Goal: Information Seeking & Learning: Learn about a topic

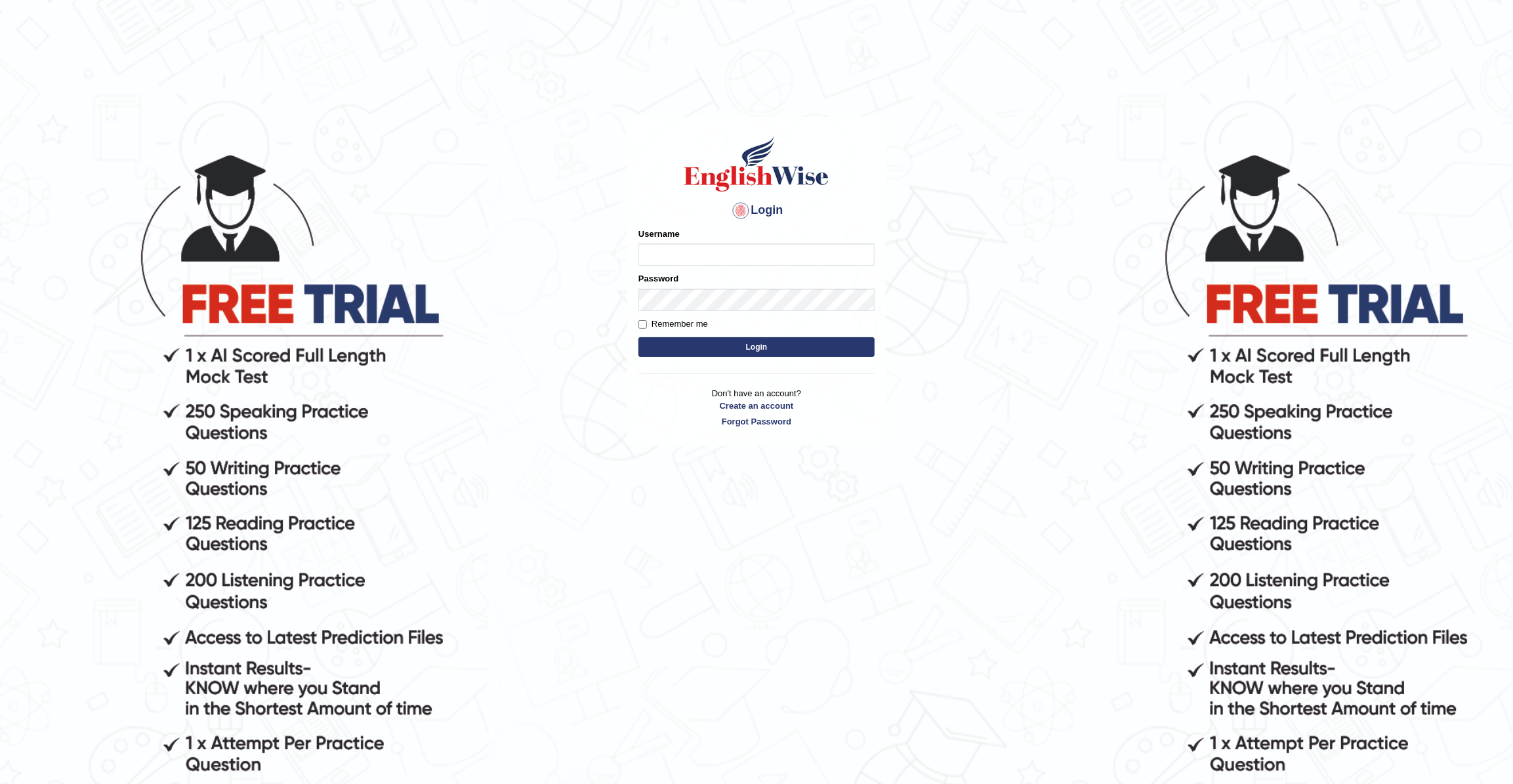
type input "JohnJarold"
click at [768, 346] on button "Login" at bounding box center [756, 346] width 236 height 19
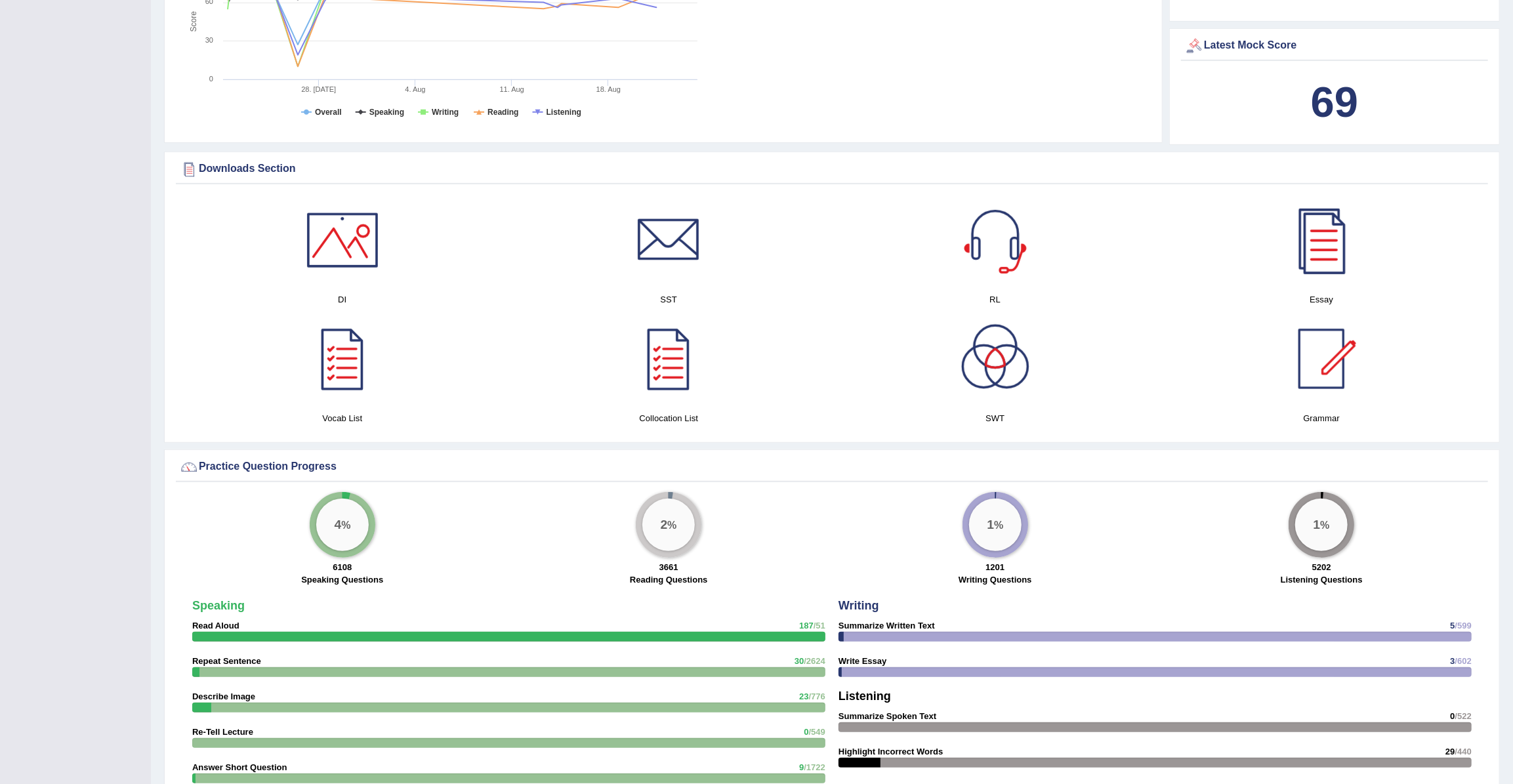
scroll to position [596, 0]
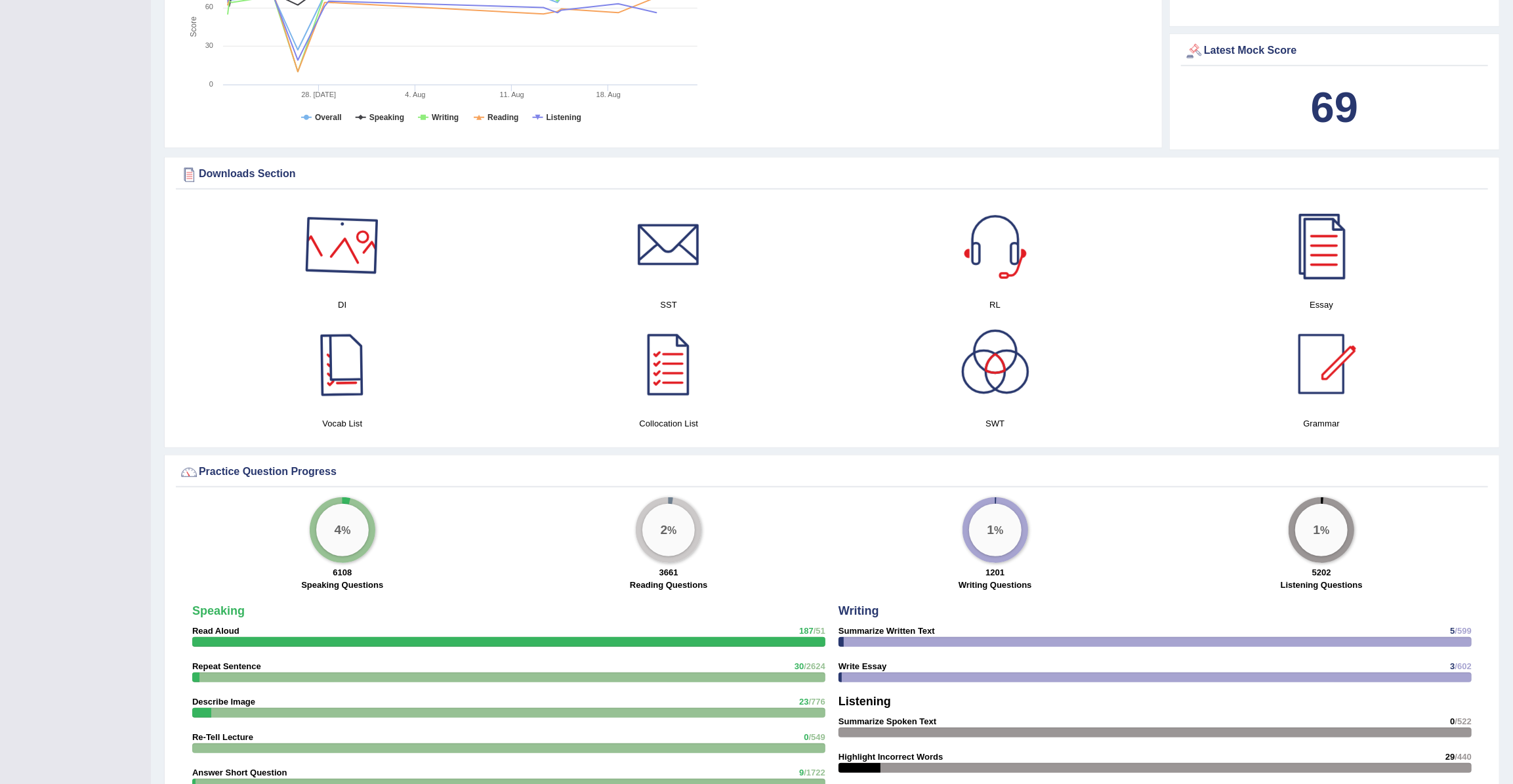
click at [357, 256] on div at bounding box center [342, 245] width 92 height 92
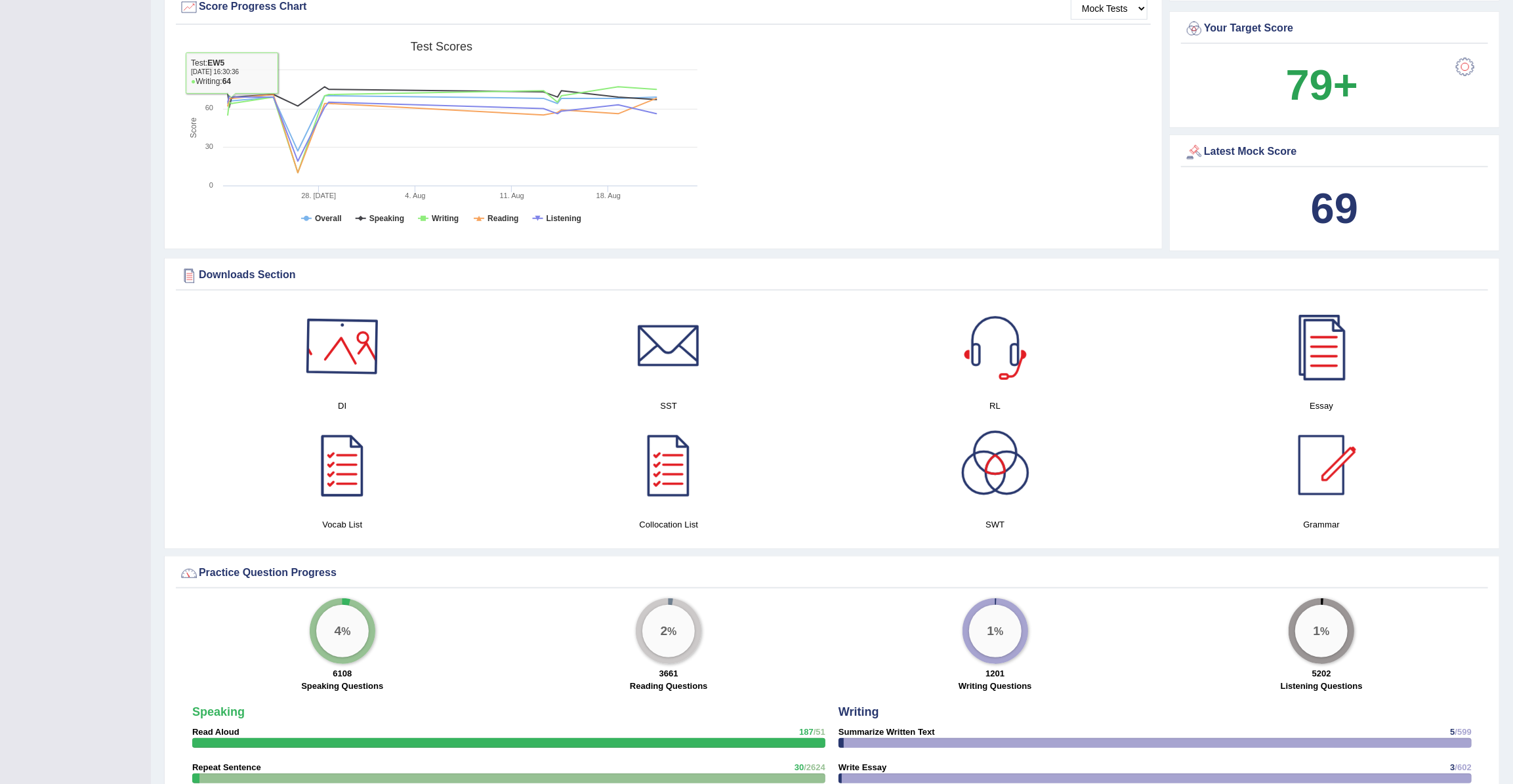
scroll to position [179, 0]
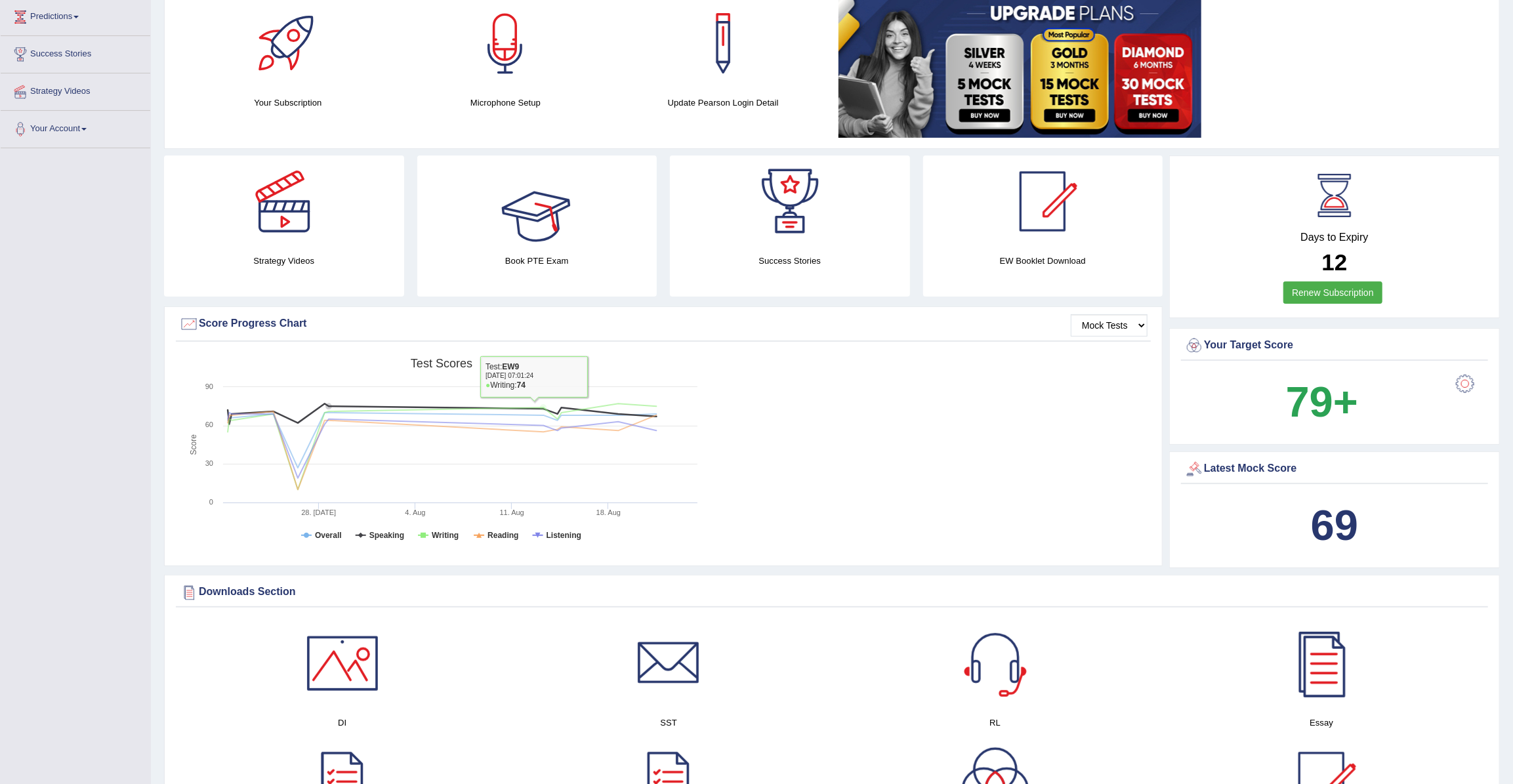
click at [514, 75] on div at bounding box center [505, 43] width 92 height 92
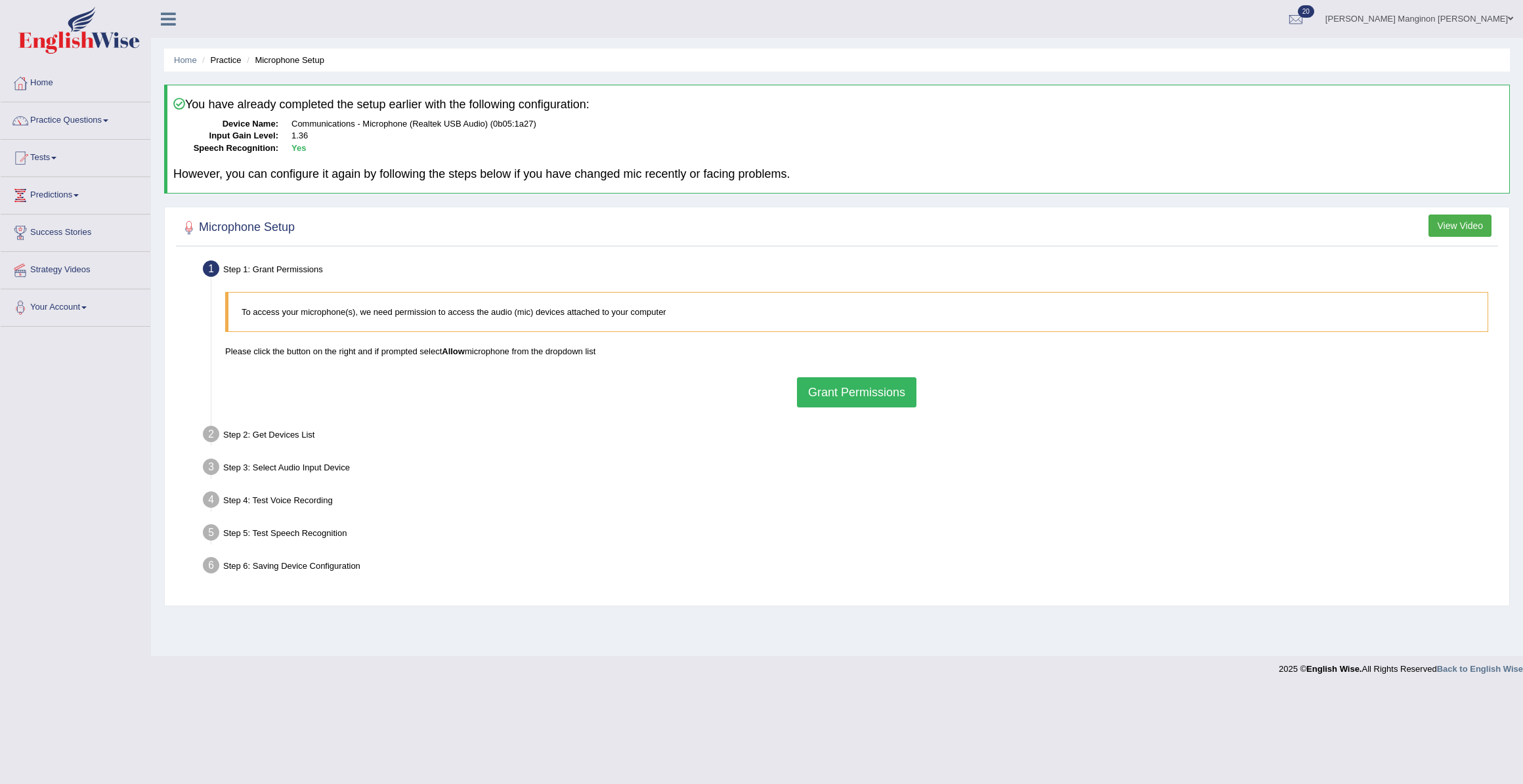
click at [820, 396] on button "Grant Permissions" at bounding box center [856, 392] width 119 height 30
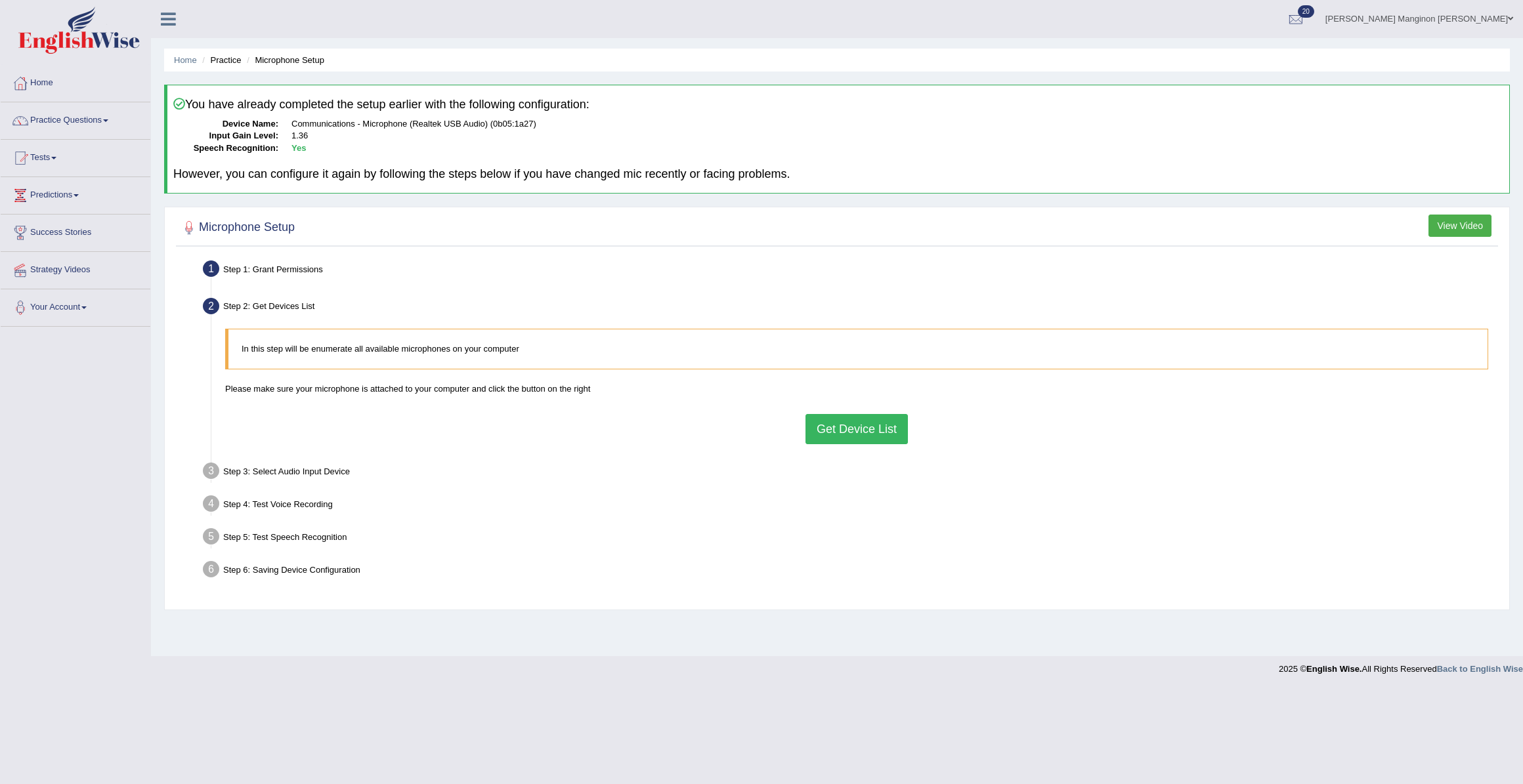
click at [842, 433] on button "Get Device List" at bounding box center [856, 429] width 103 height 30
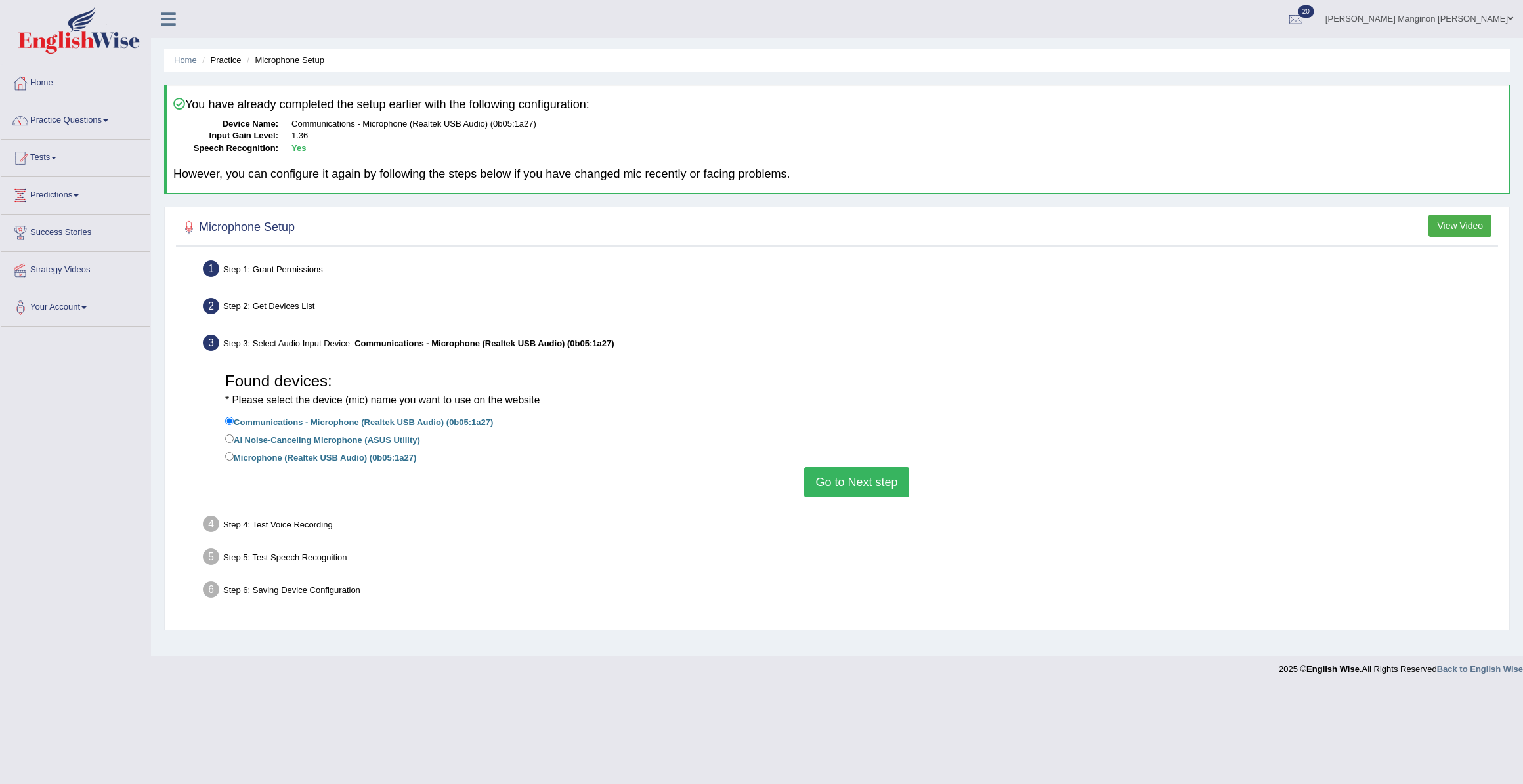
click at [836, 478] on button "Go to Next step" at bounding box center [856, 482] width 104 height 30
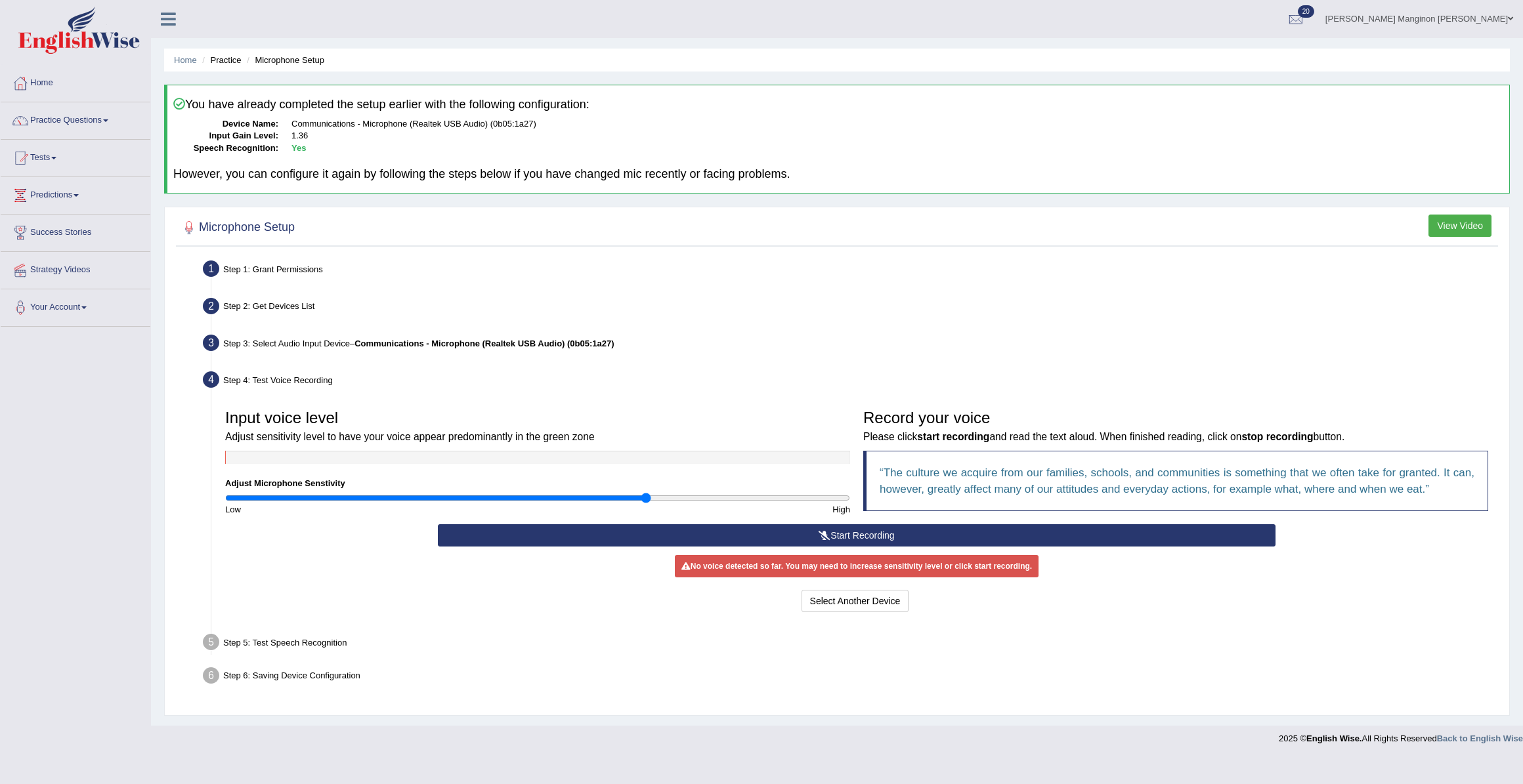
click at [752, 529] on button "Start Recording" at bounding box center [856, 535] width 838 height 22
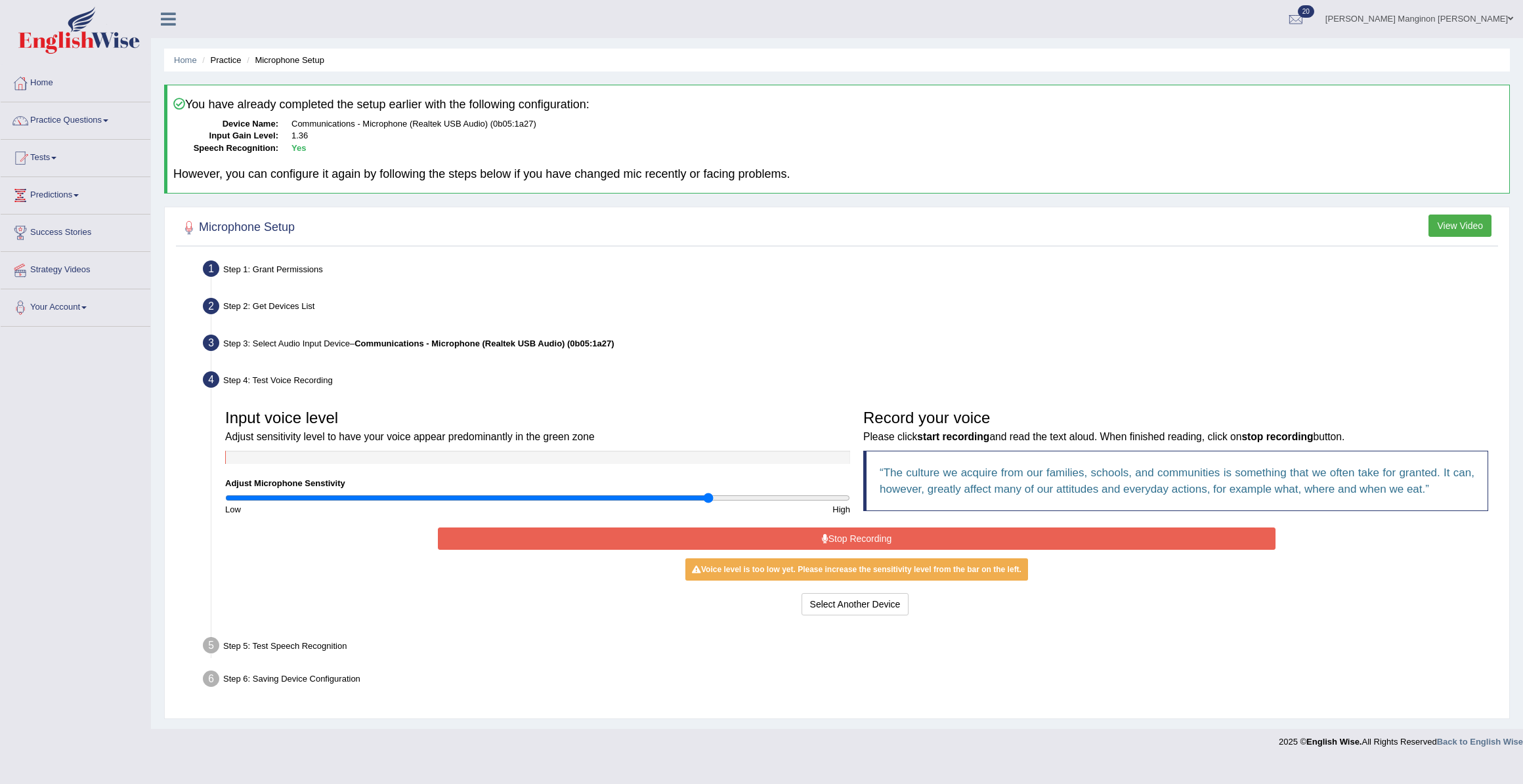
type input "1.56"
click at [709, 497] on input "range" at bounding box center [538, 498] width 625 height 11
click at [793, 539] on button "Stop Recording" at bounding box center [856, 538] width 838 height 22
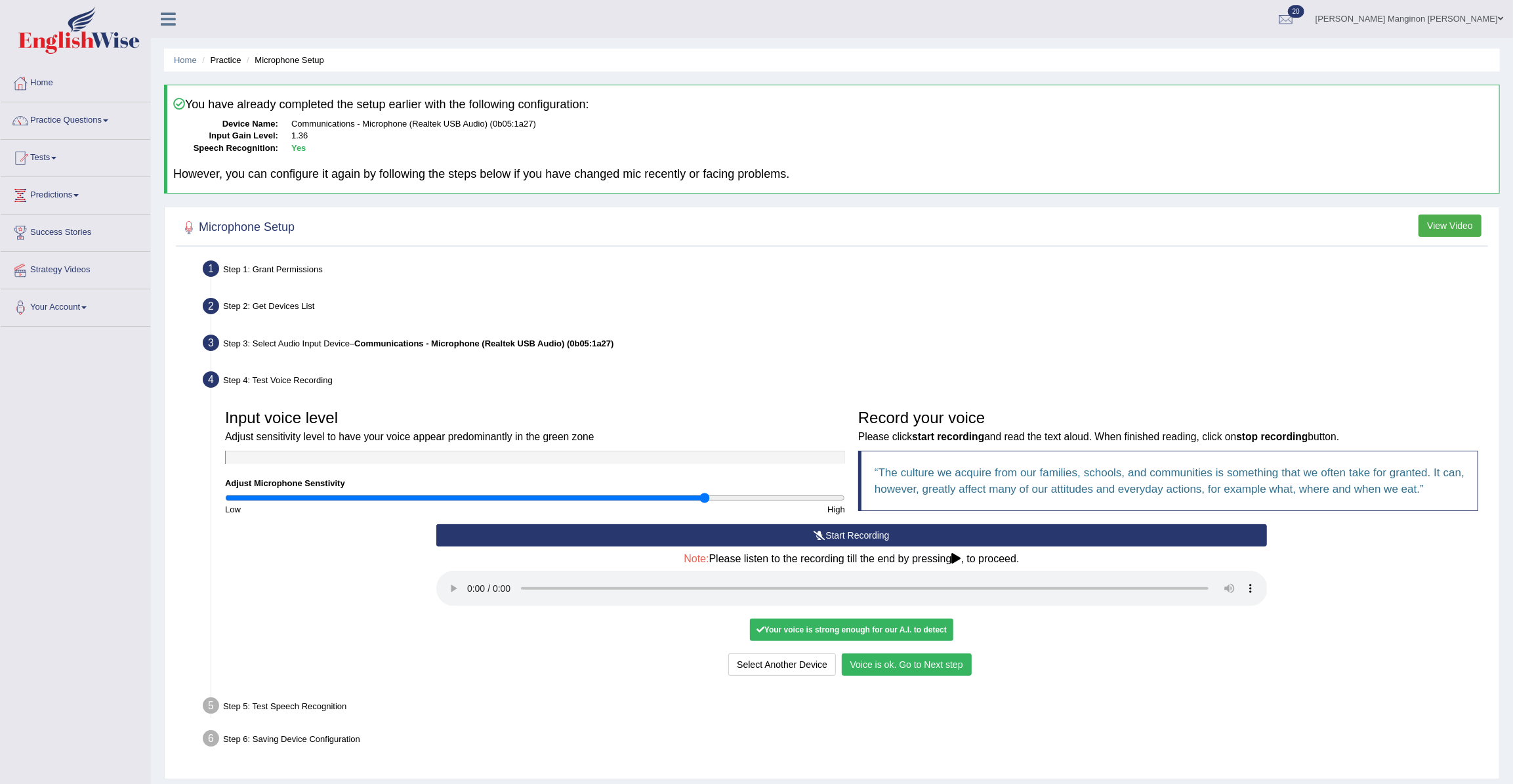
click at [860, 664] on button "Voice is ok. Go to Next step" at bounding box center [906, 664] width 130 height 22
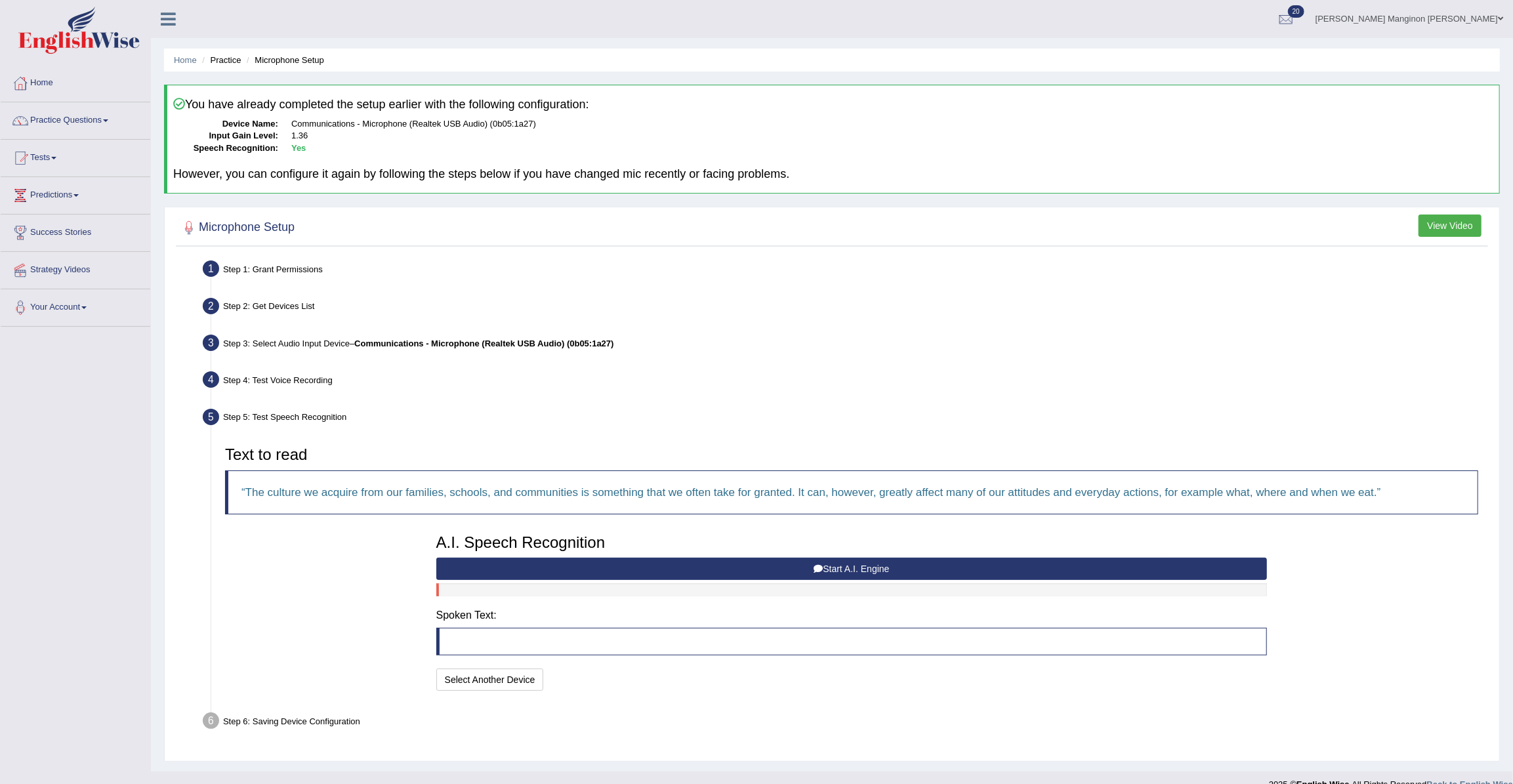
click at [755, 568] on button "Start A.I. Engine" at bounding box center [852, 568] width 831 height 22
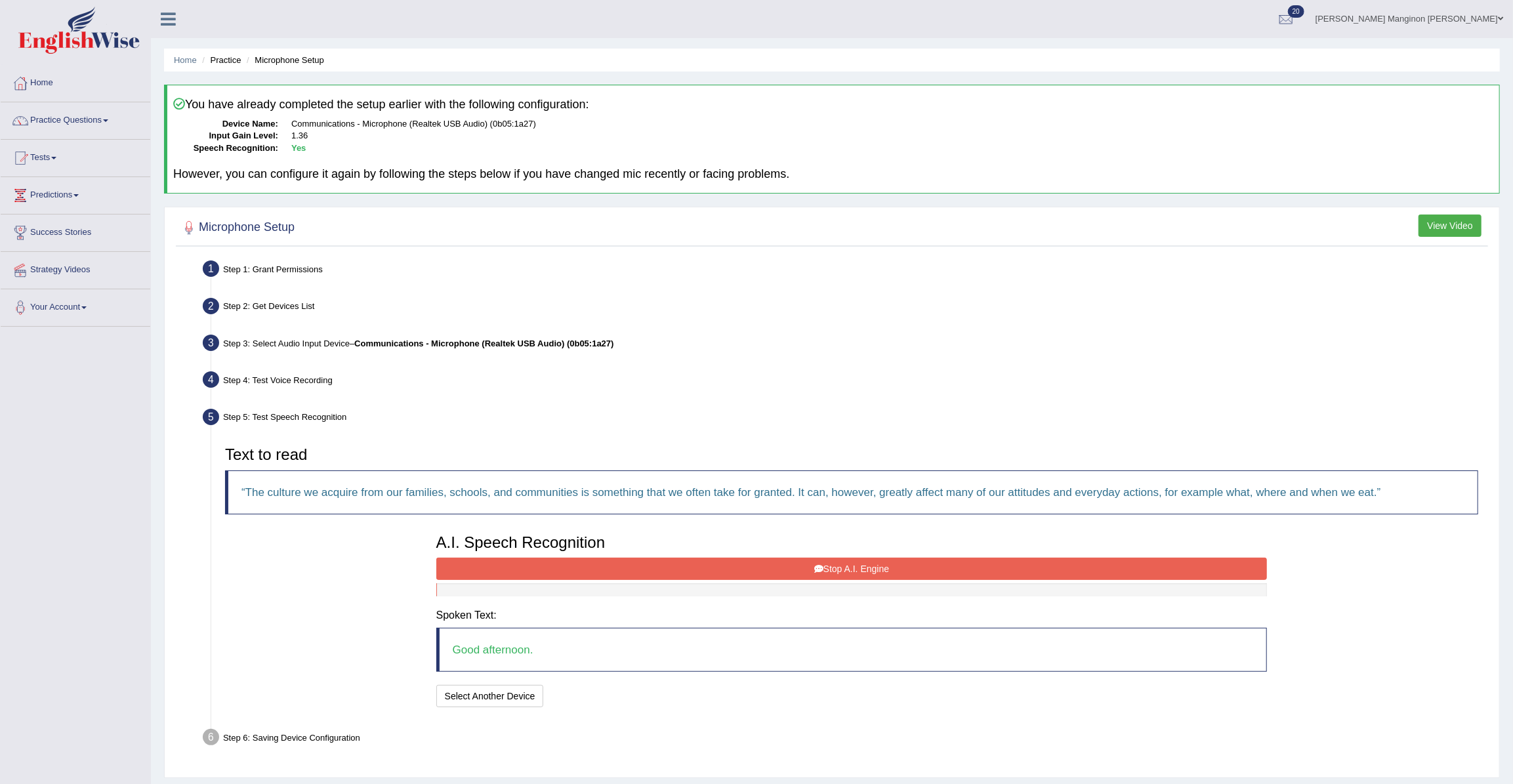
click at [755, 568] on button "Stop A.I. Engine" at bounding box center [852, 568] width 831 height 22
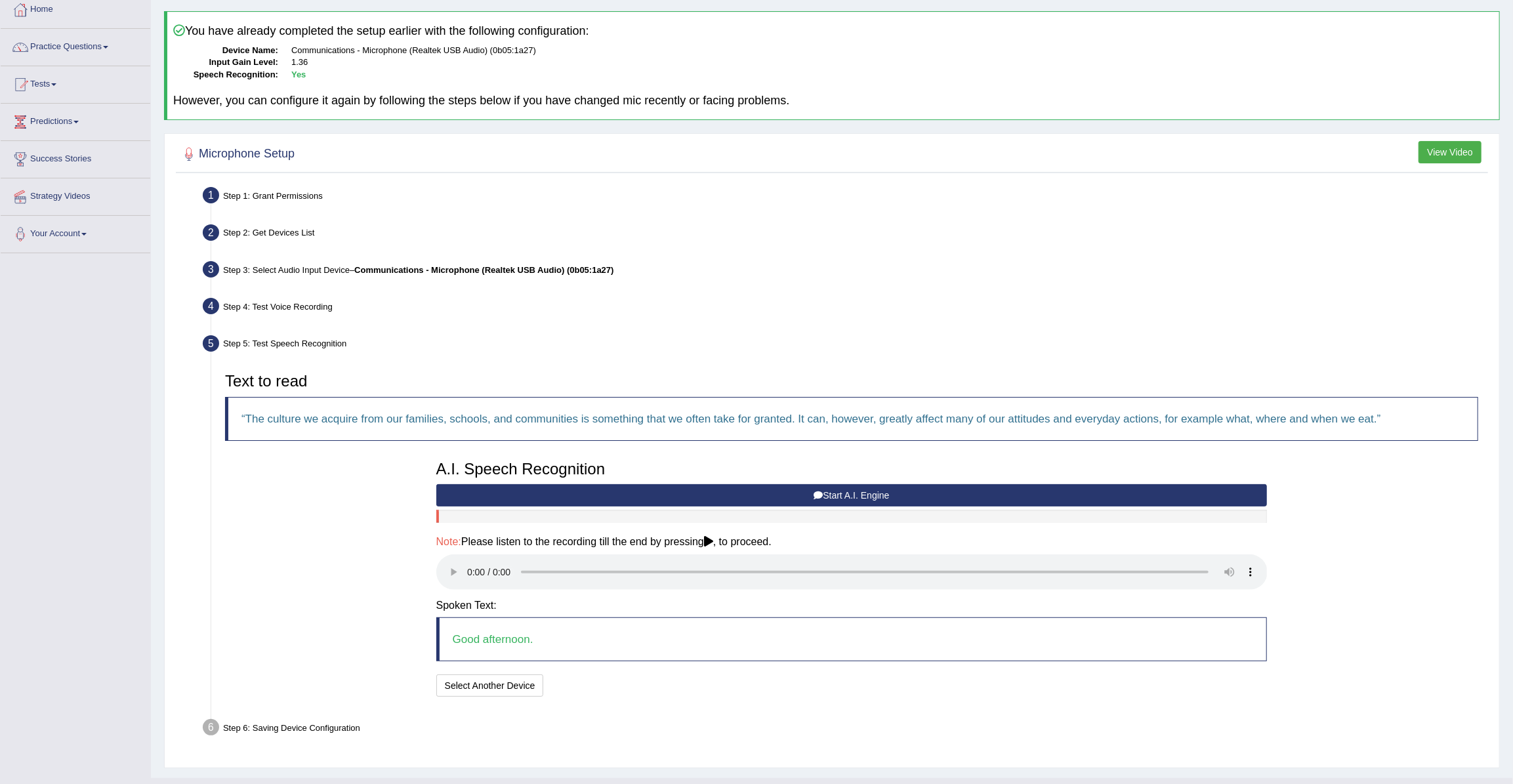
scroll to position [99, 0]
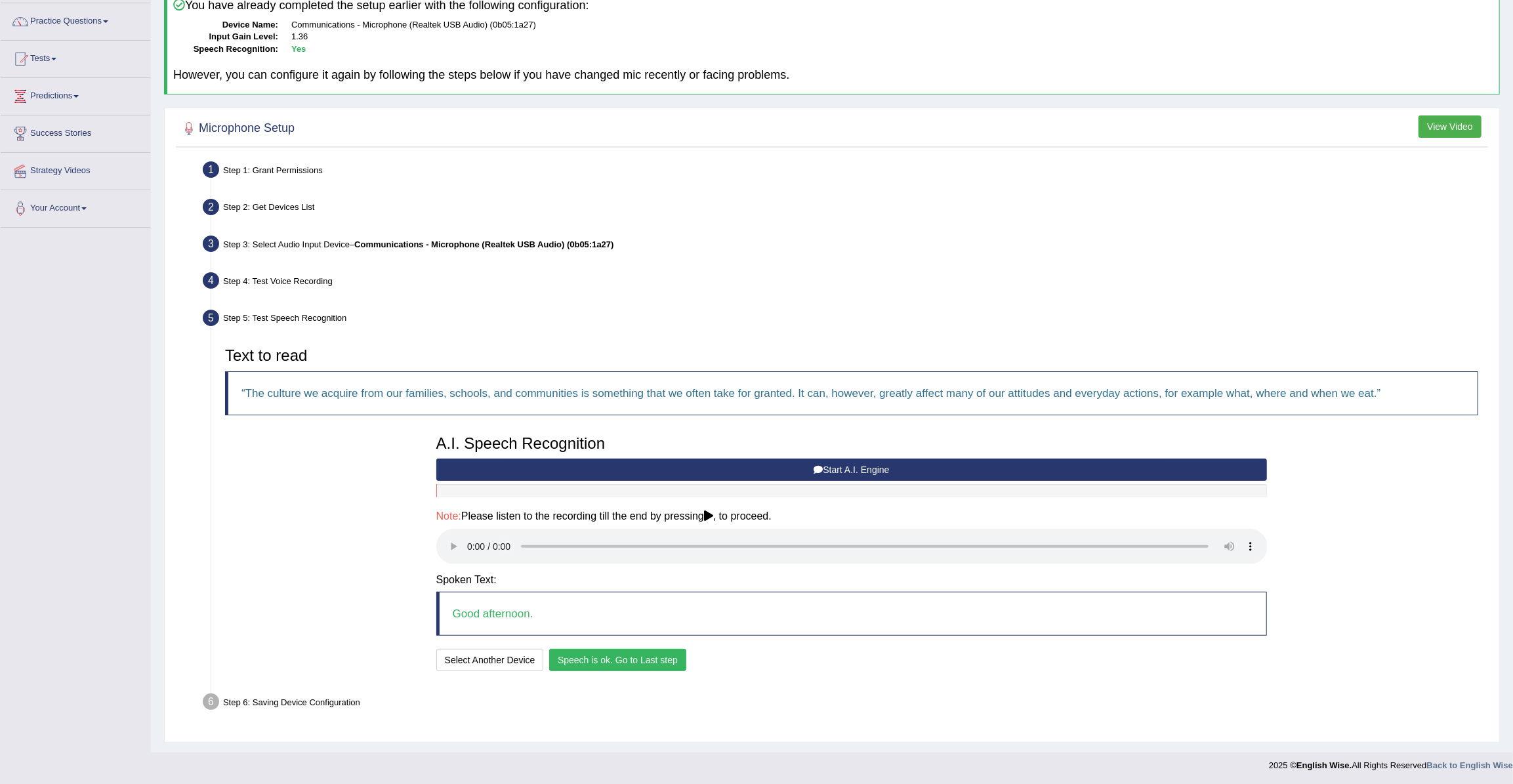
click at [659, 663] on button "Speech is ok. Go to Last step" at bounding box center [618, 660] width 137 height 22
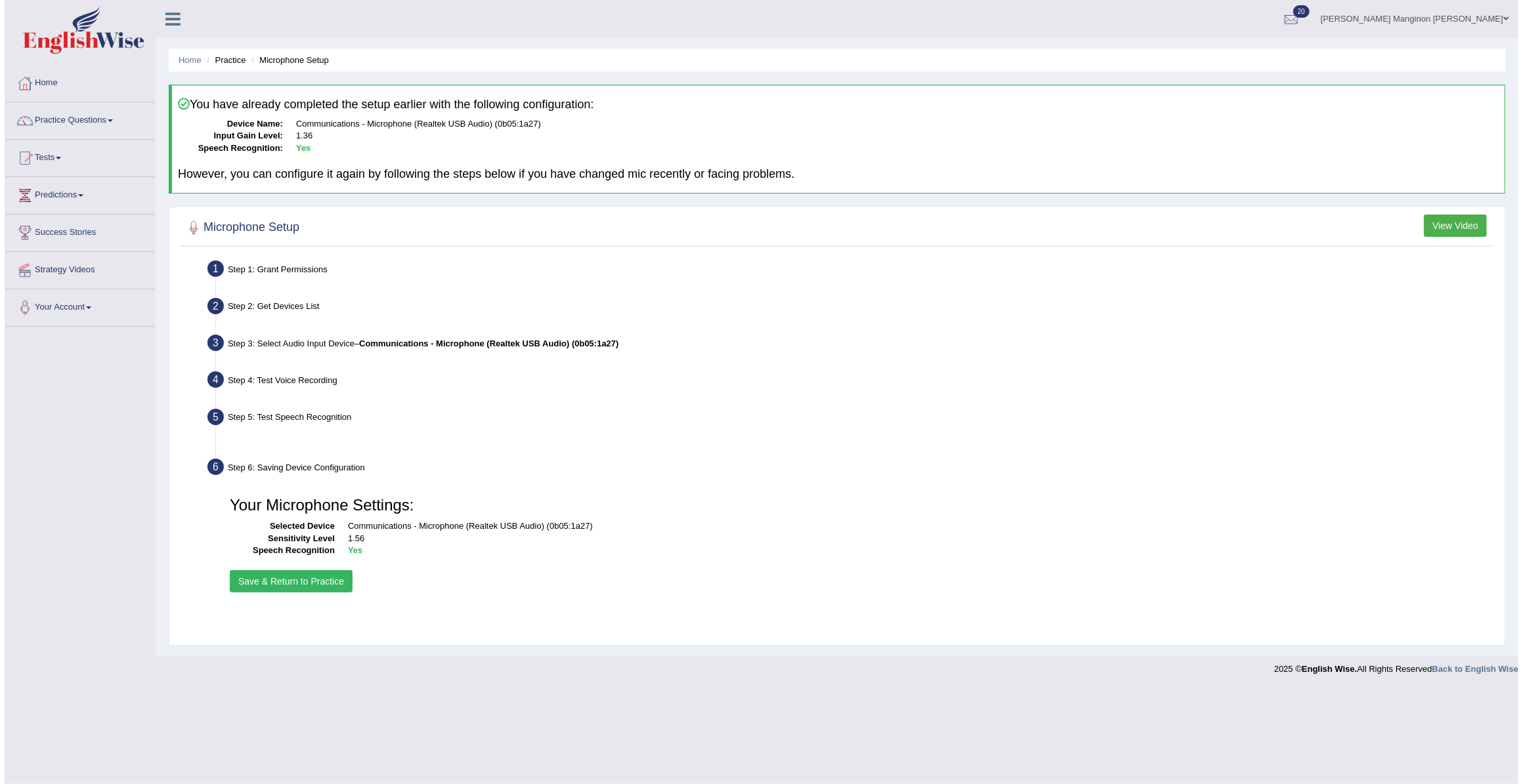
scroll to position [0, 0]
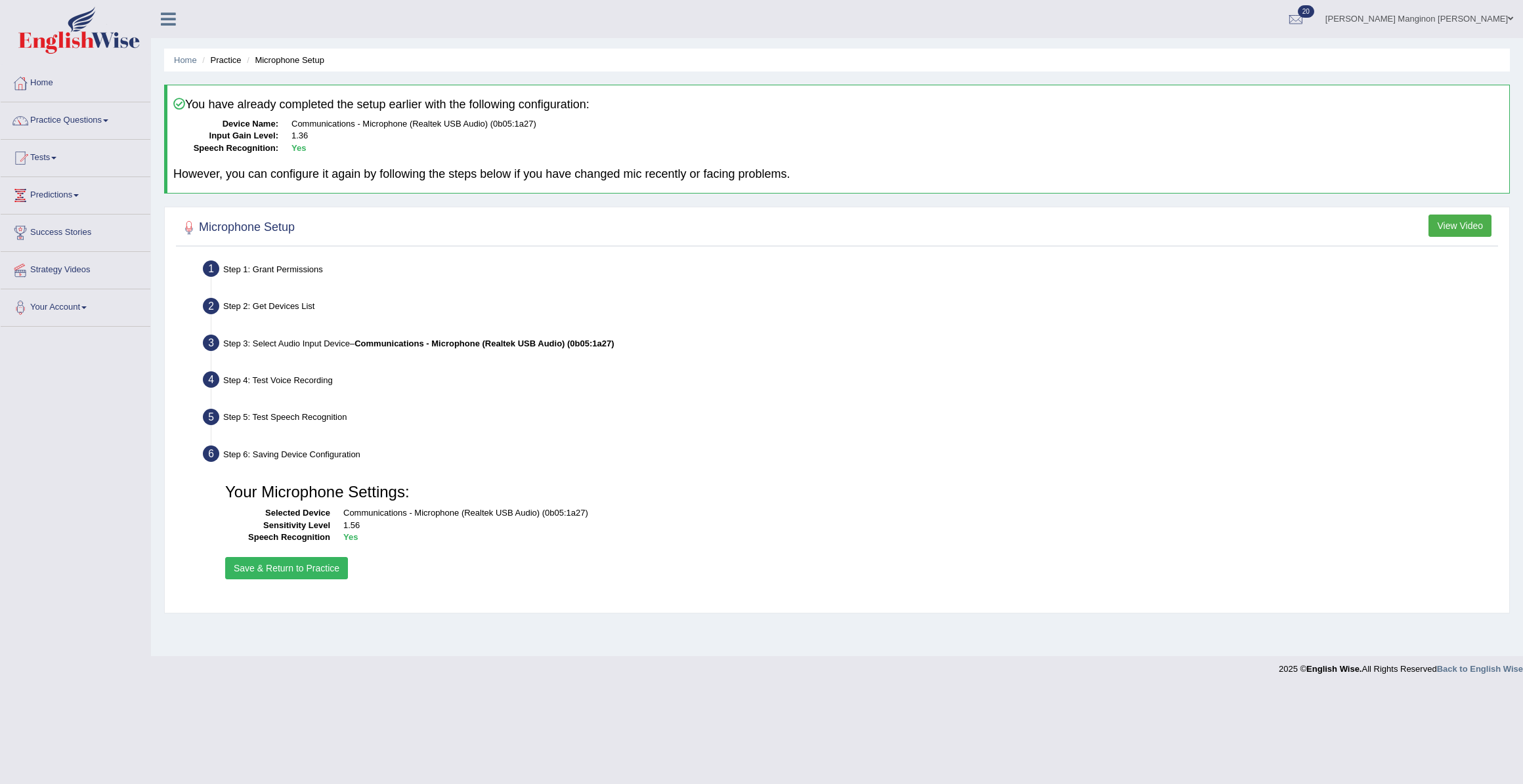
click at [319, 572] on button "Save & Return to Practice" at bounding box center [286, 568] width 123 height 22
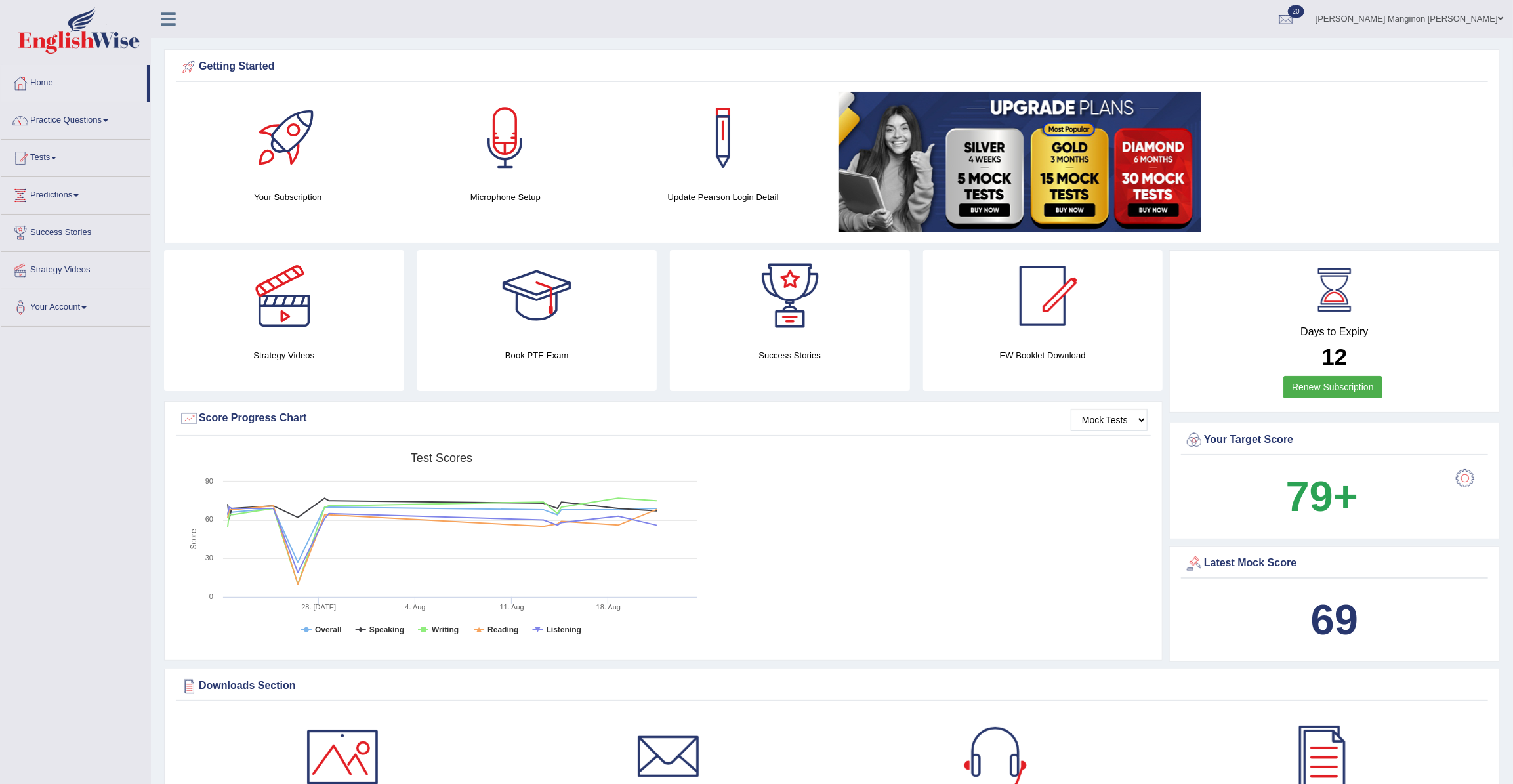
click at [72, 123] on link "Practice Questions" at bounding box center [75, 119] width 150 height 33
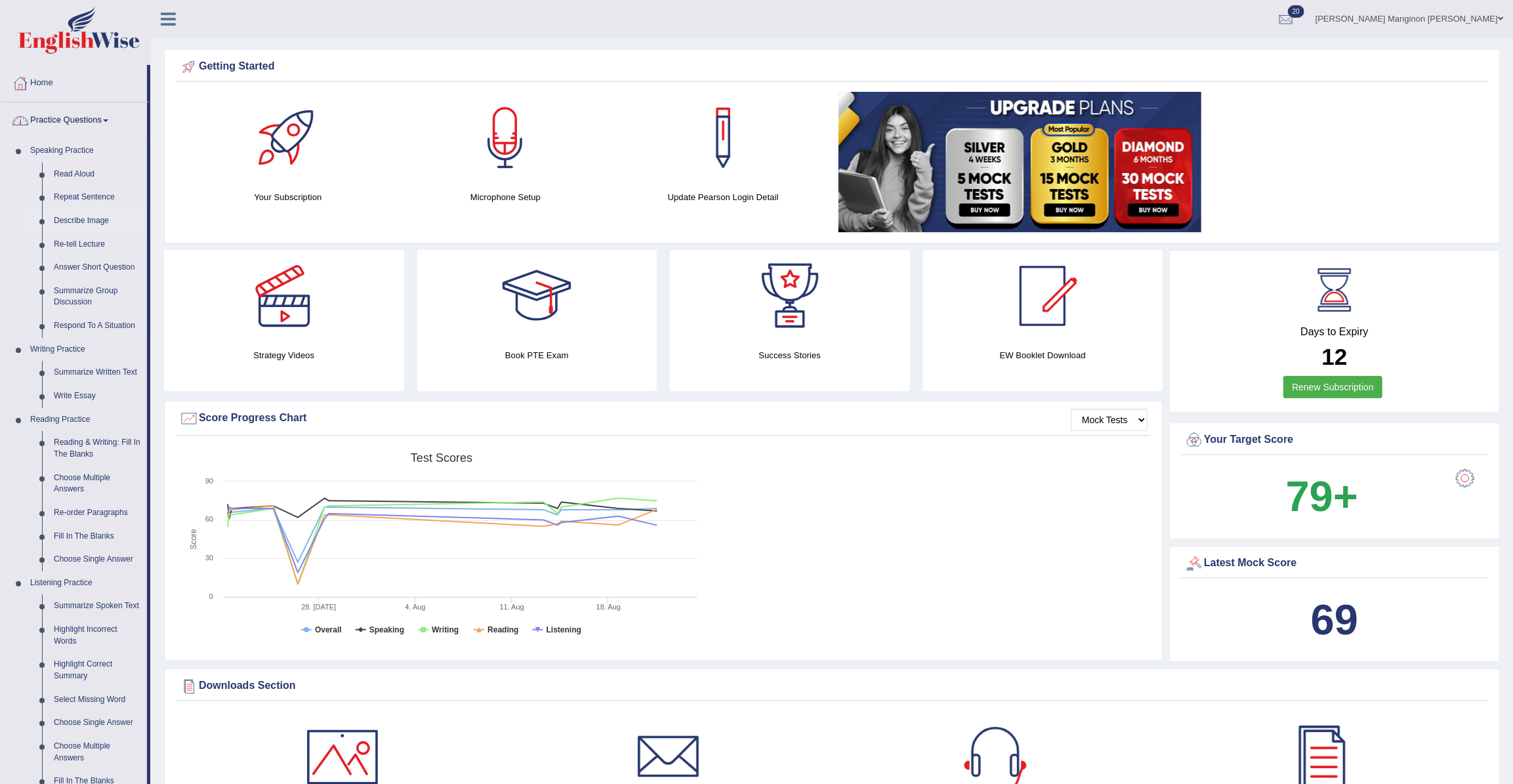
click at [82, 222] on link "Describe Image" at bounding box center [98, 221] width 99 height 24
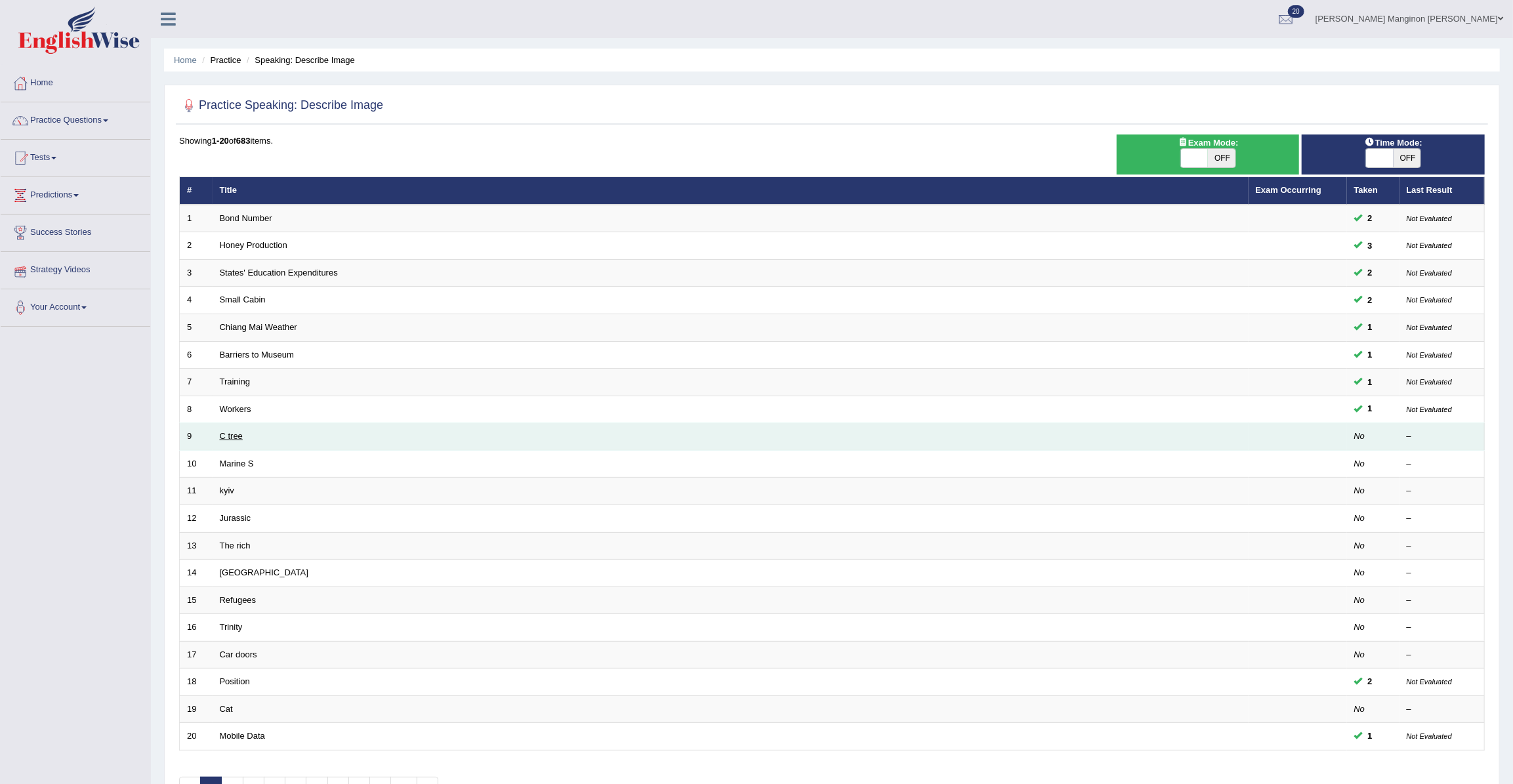
click at [220, 437] on link "C tree" at bounding box center [231, 436] width 23 height 10
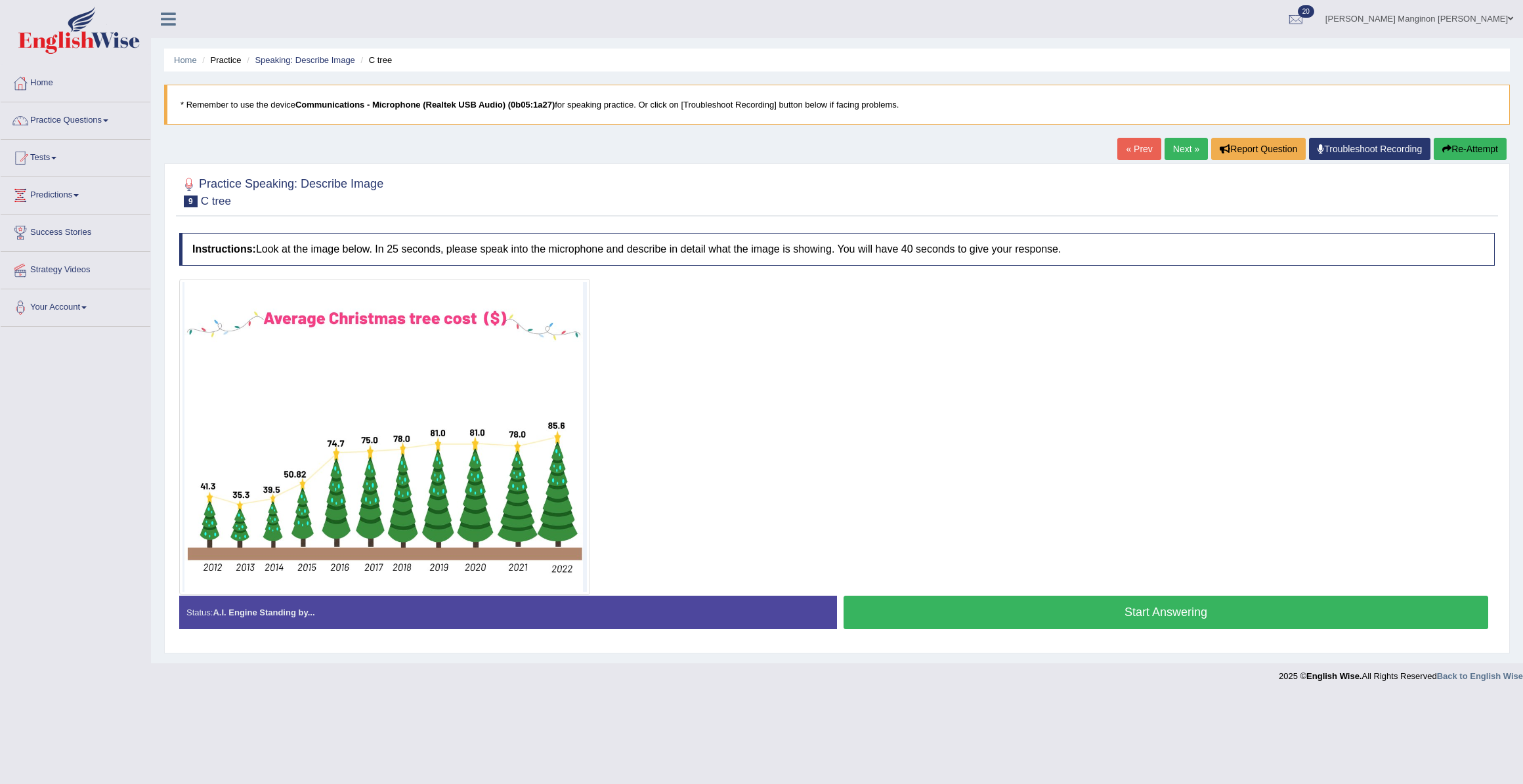
click at [1183, 145] on link "Next »" at bounding box center [1186, 148] width 43 height 22
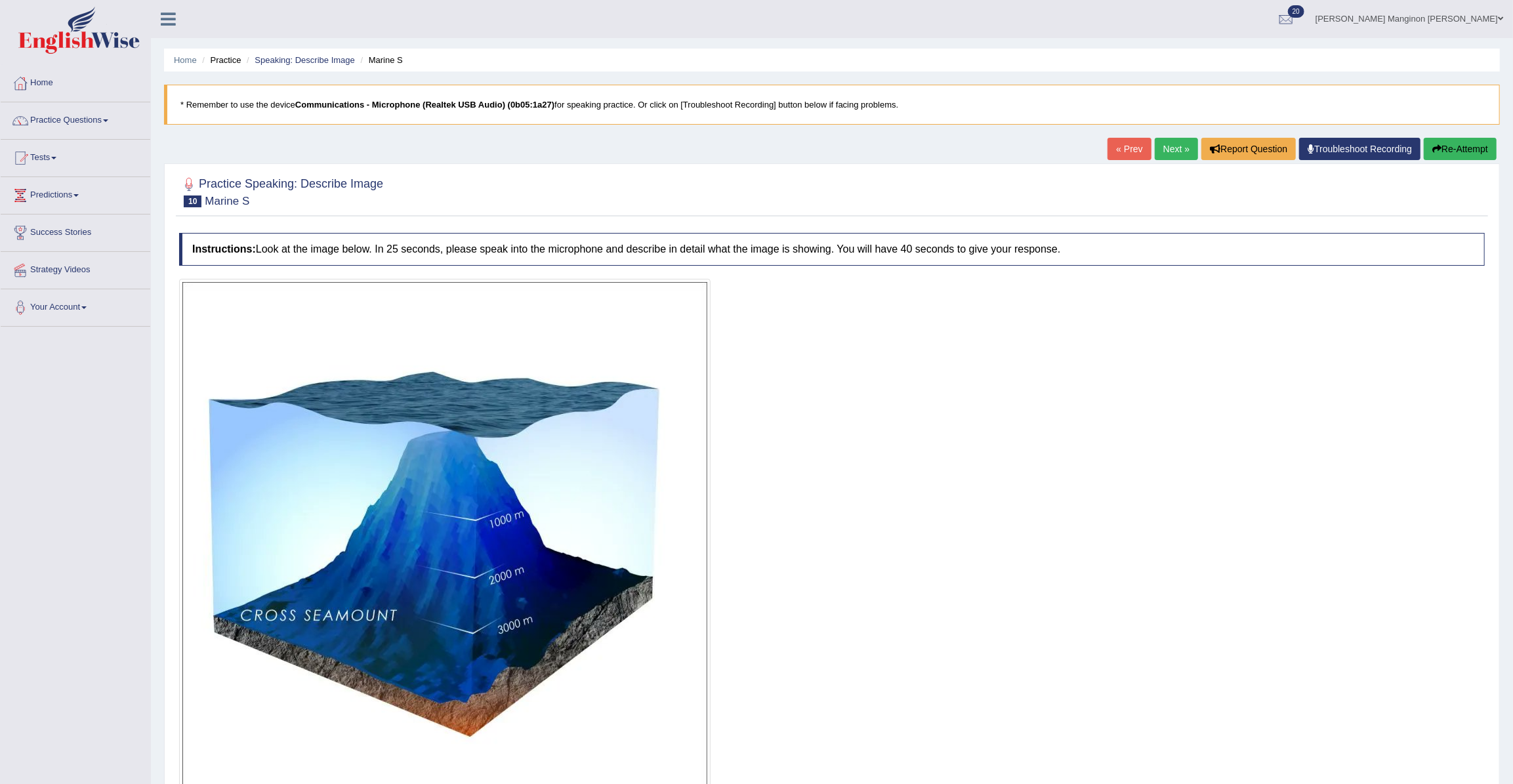
click at [1182, 145] on link "Next »" at bounding box center [1177, 148] width 43 height 22
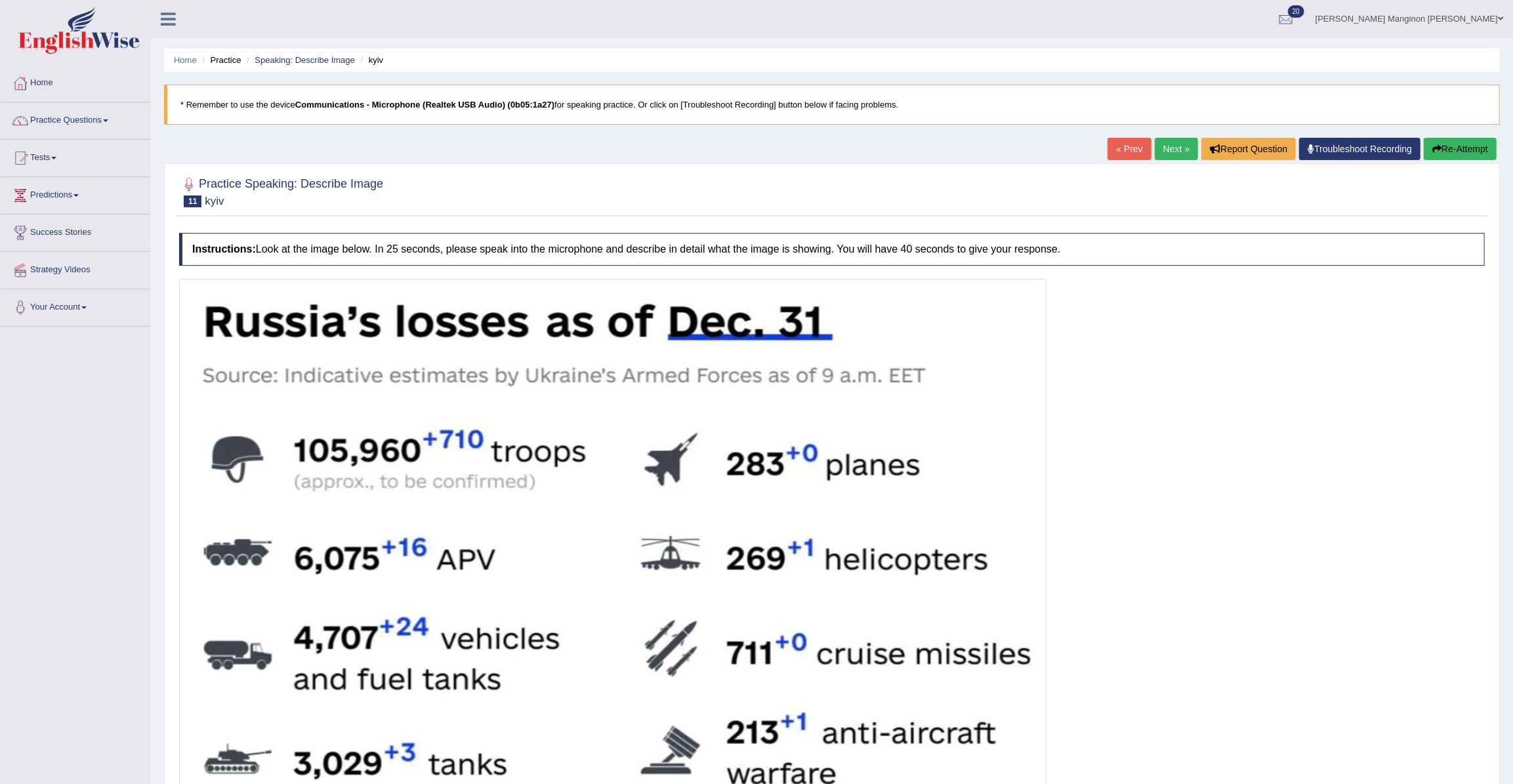
click at [1182, 145] on link "Next »" at bounding box center [1177, 148] width 43 height 22
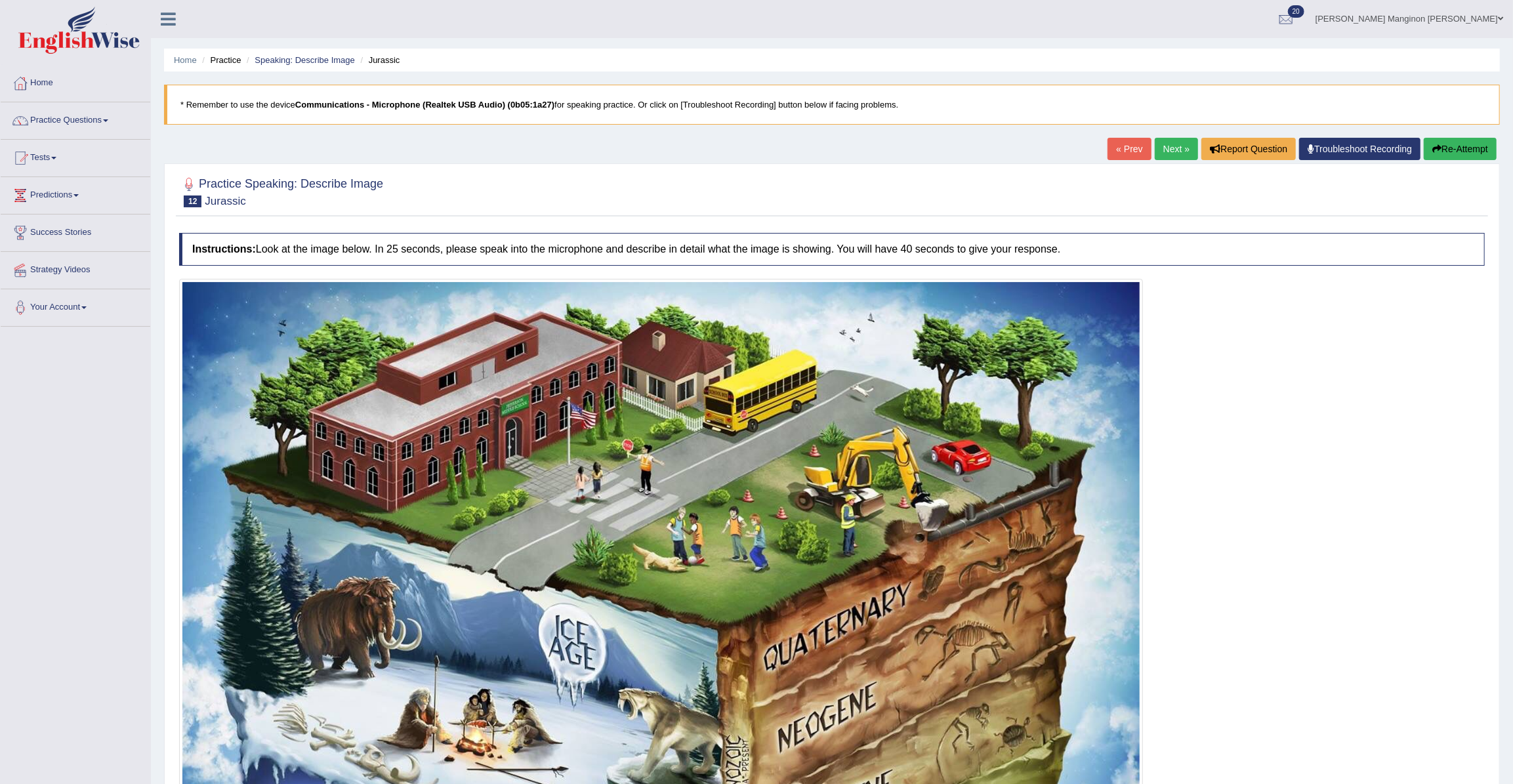
click at [1182, 145] on link "Next »" at bounding box center [1177, 148] width 43 height 22
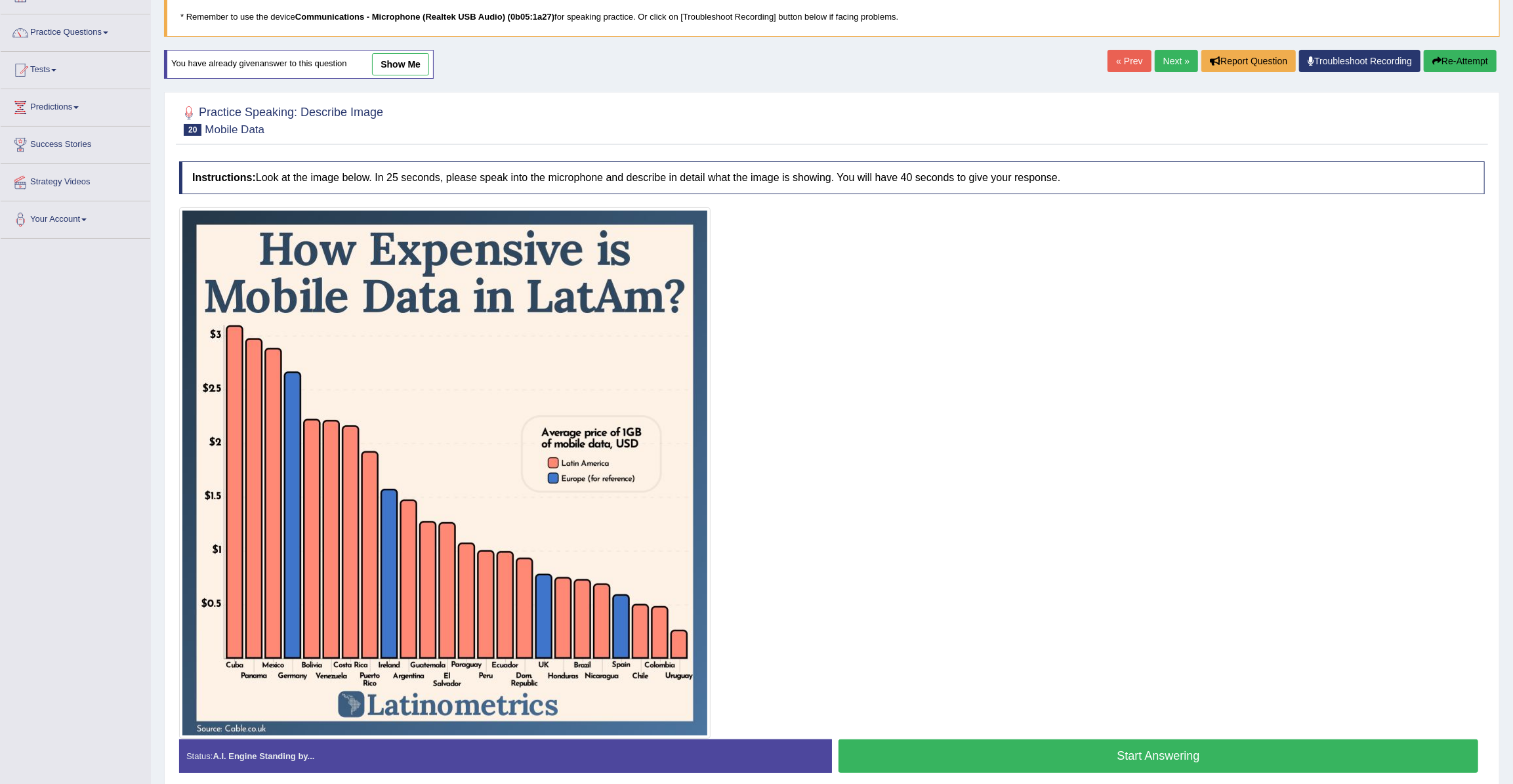
scroll to position [143, 0]
